Goal: Information Seeking & Learning: Learn about a topic

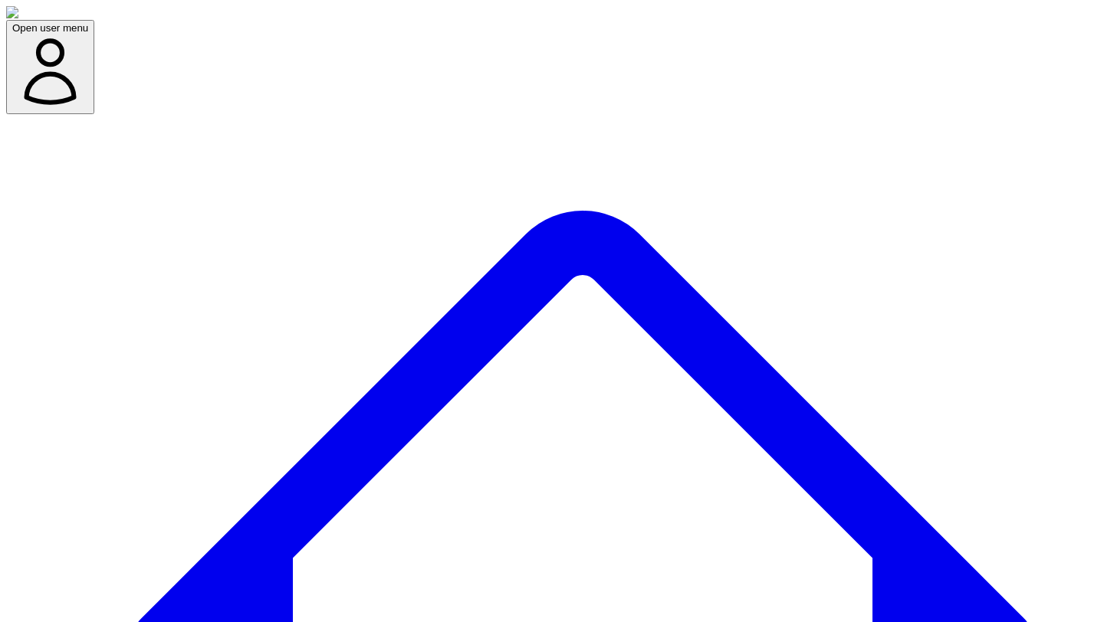
copy h3 "Research Findings"
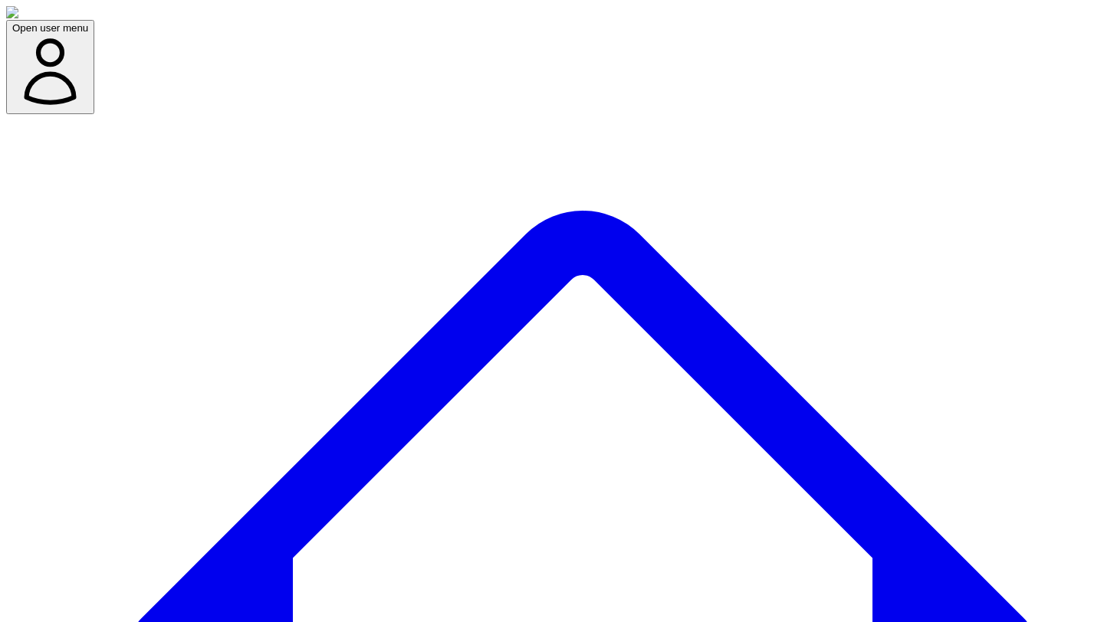
scroll to position [0, 0]
